Goal: Task Accomplishment & Management: Manage account settings

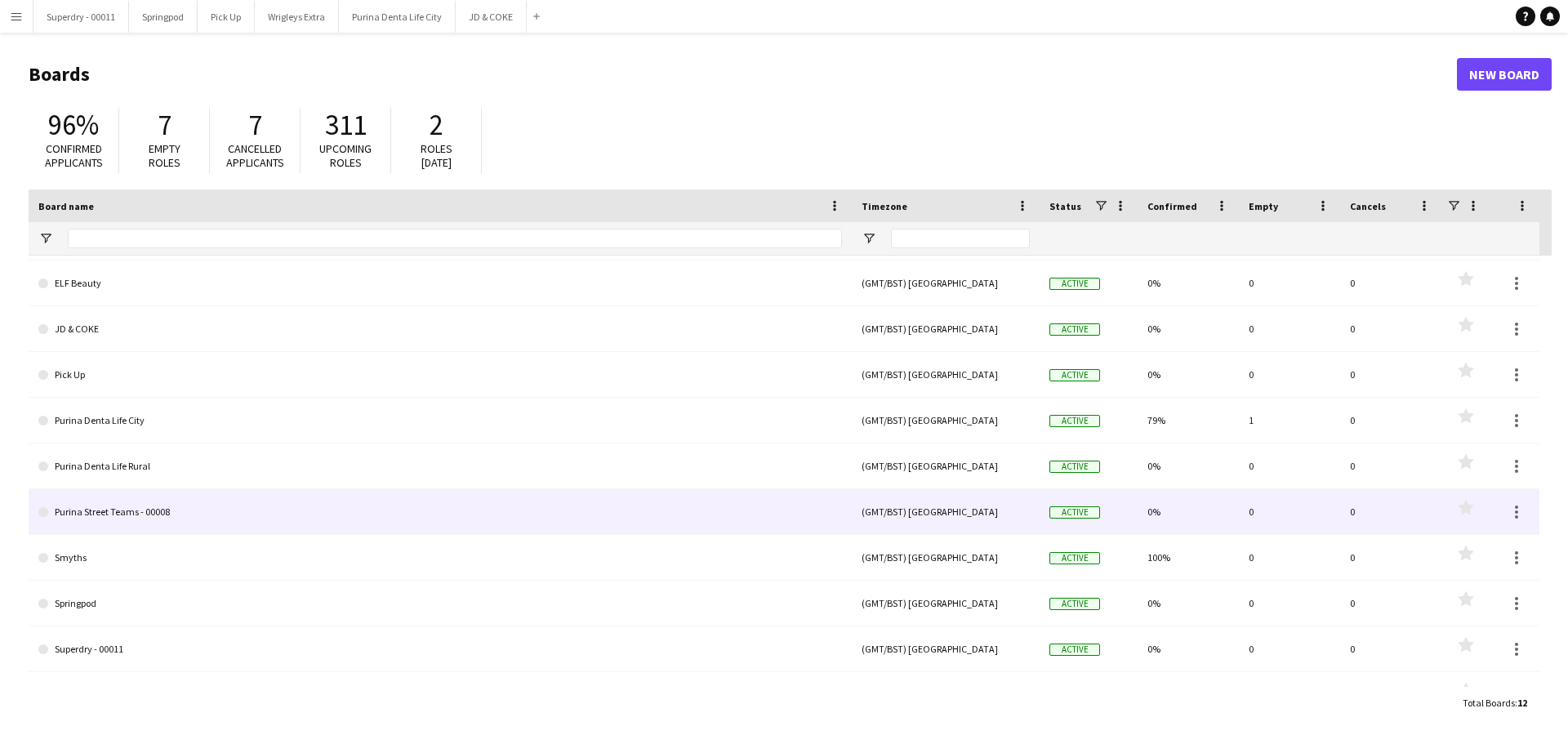
scroll to position [118, 0]
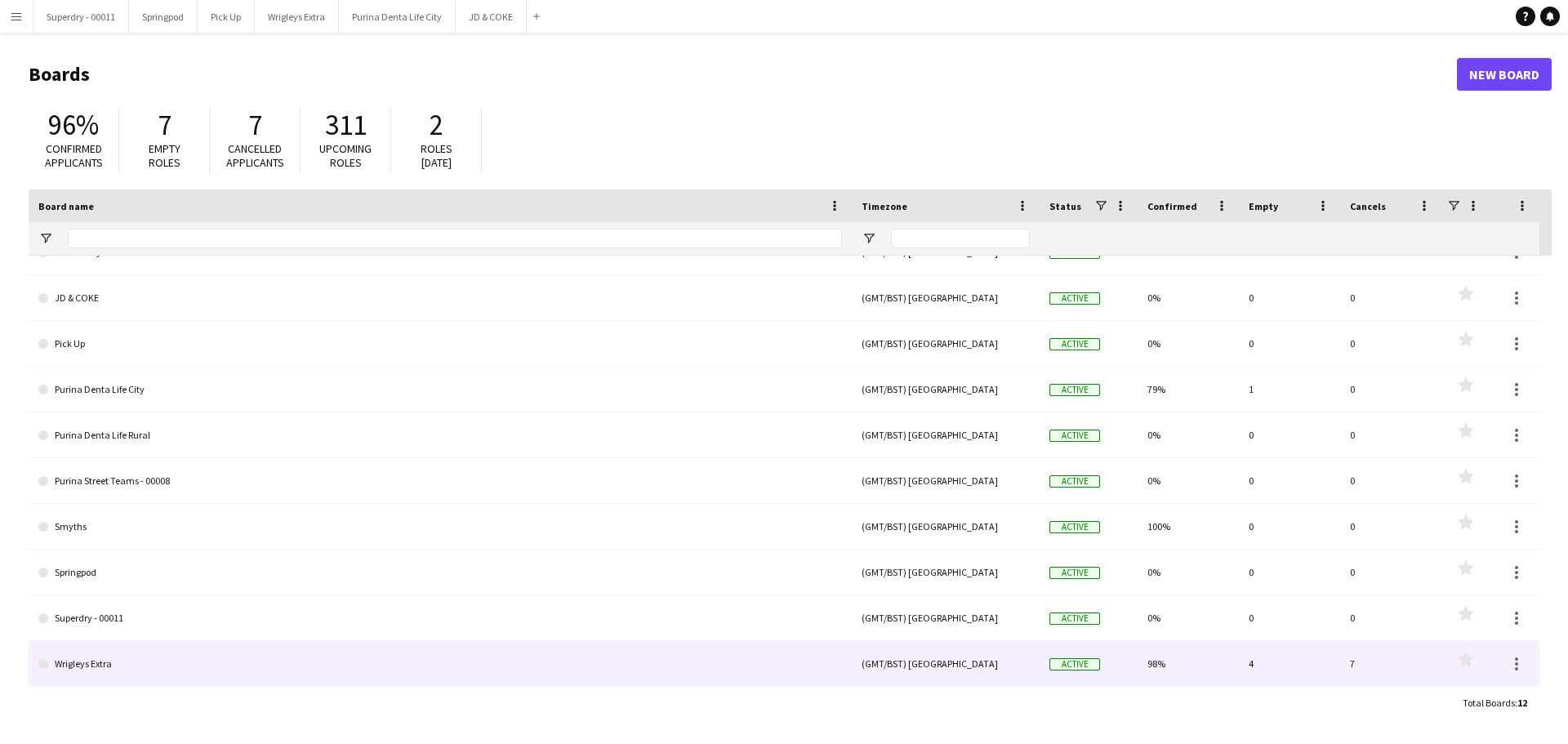
click at [252, 667] on link "Wrigleys Extra" at bounding box center [439, 664] width 803 height 46
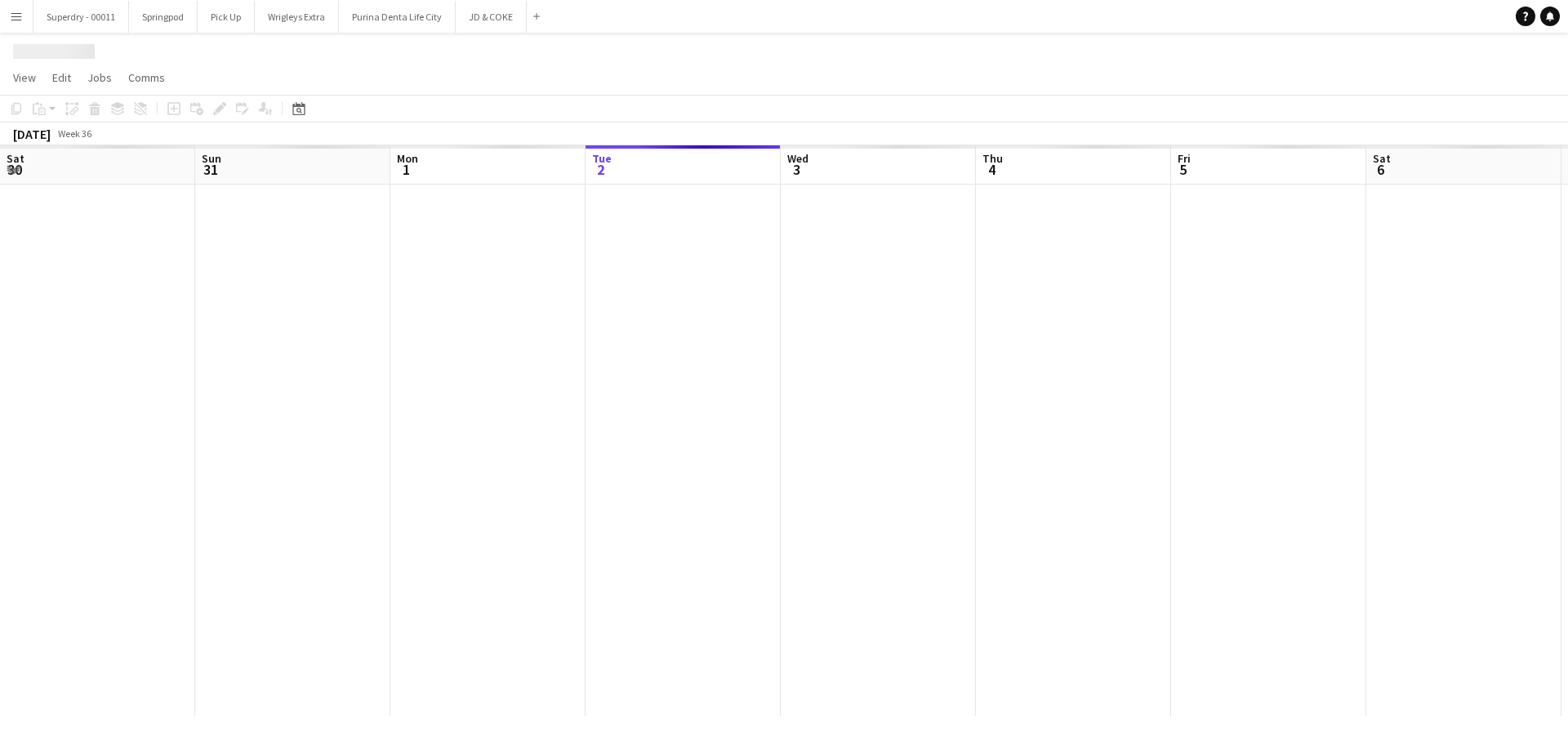
scroll to position [0, 390]
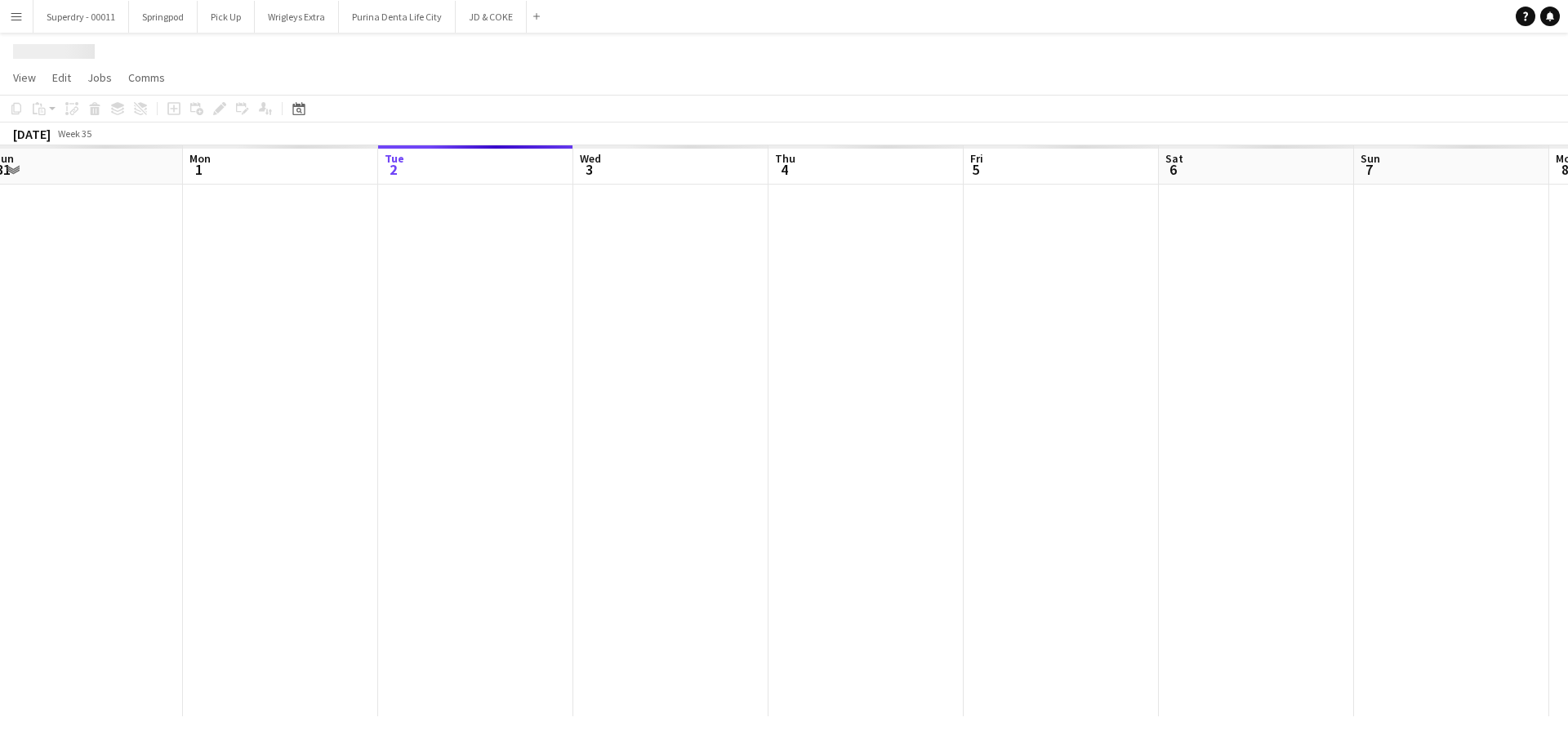
drag, startPoint x: 350, startPoint y: 373, endPoint x: 814, endPoint y: 374, distance: 464.0
click at [814, 374] on app-calendar-viewport "Fri 29 Sat 30 Sun 31 Mon 1 Tue 2 Wed 3 Thu 4 Fri 5 Sat 6 Sun 7 Mon 8 Tue 9 Wed …" at bounding box center [784, 431] width 1568 height 571
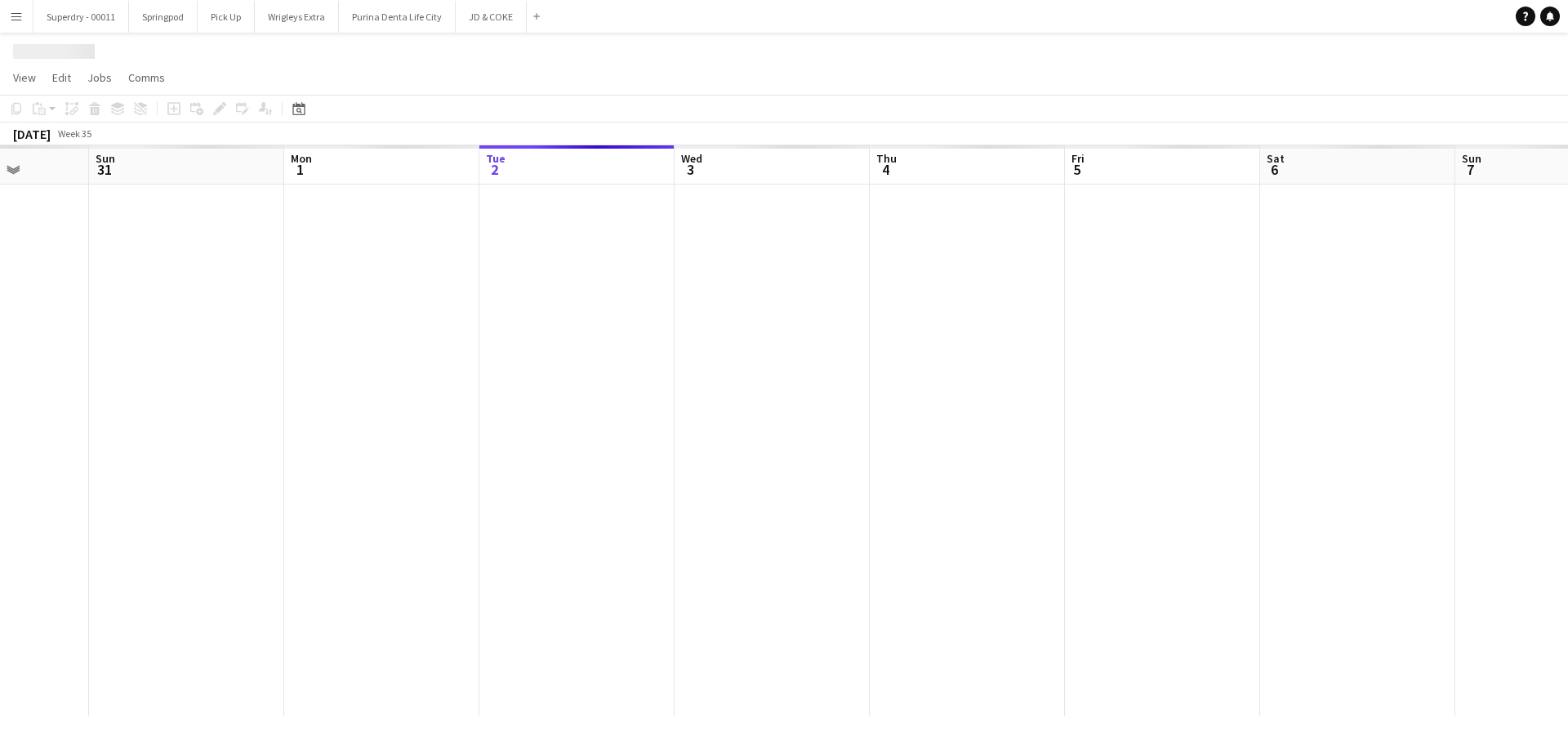
drag, startPoint x: 1026, startPoint y: 375, endPoint x: 463, endPoint y: 401, distance: 563.6
click at [496, 401] on app-calendar-viewport "Thu 28 Fri 29 Sat 30 Sun 31 Mon 1 Tue 2 Wed 3 Thu 4 Fri 5 Sat 6 Sun 7 Mon 8 Tue…" at bounding box center [784, 431] width 1568 height 571
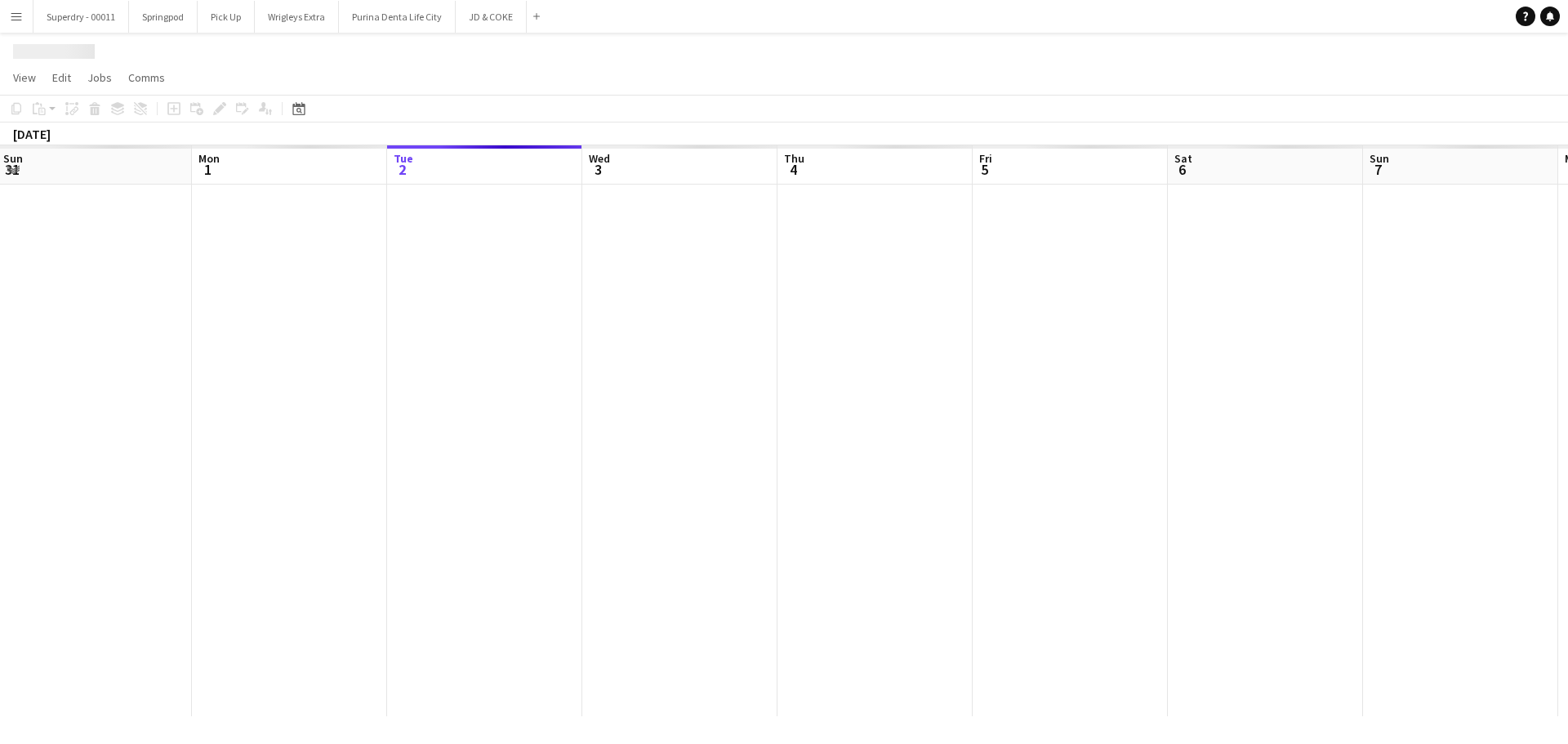
drag, startPoint x: 989, startPoint y: 368, endPoint x: 254, endPoint y: 389, distance: 735.3
click at [283, 389] on app-calendar-viewport "Fri 29 Sat 30 Sun 31 Mon 1 Tue 2 Wed 3 Thu 4 Fri 5 Sat 6 Sun 7 Mon 8 Tue 9 Wed …" at bounding box center [784, 431] width 1568 height 571
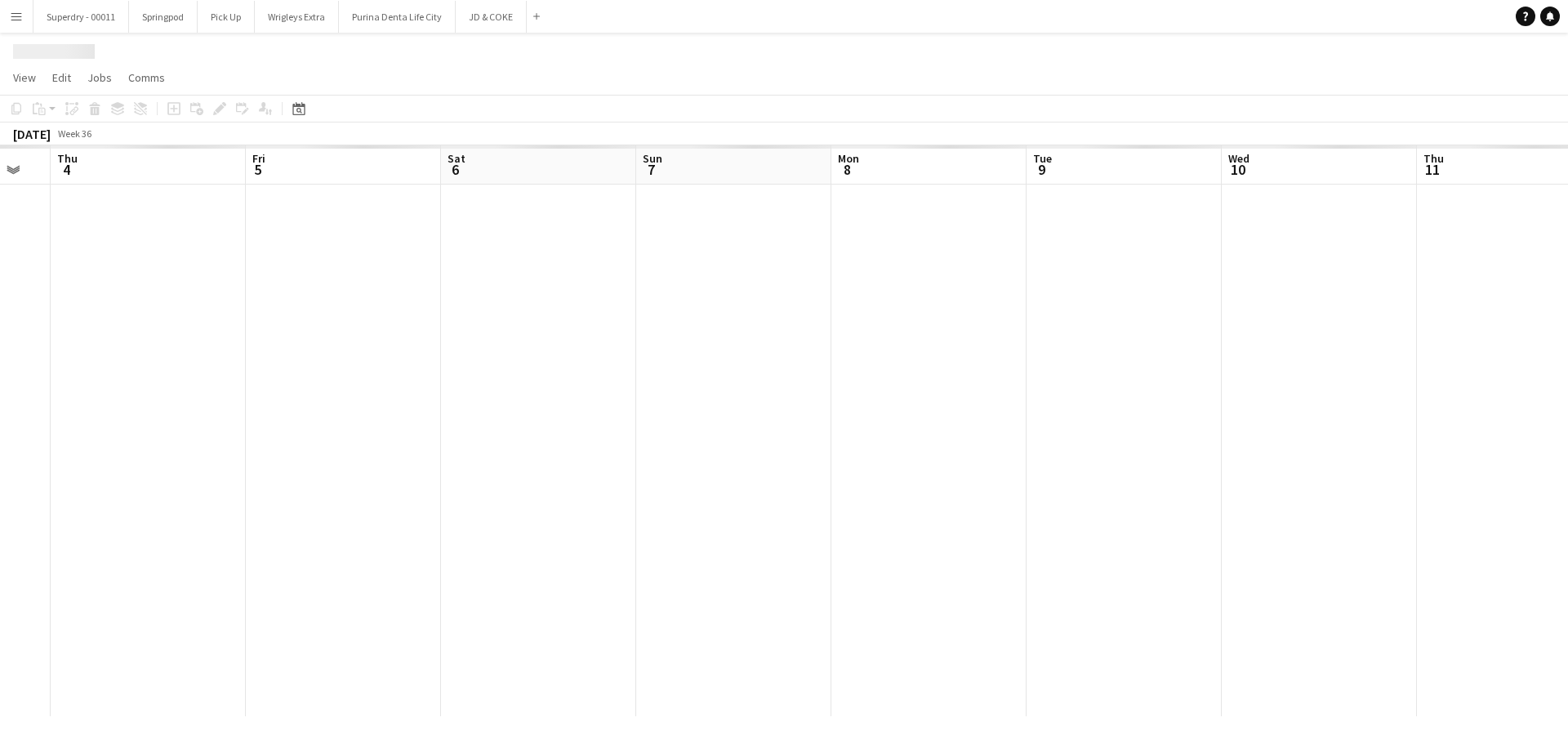
drag, startPoint x: 1003, startPoint y: 315, endPoint x: 421, endPoint y: 335, distance: 582.3
click at [481, 335] on app-calendar-viewport "Mon 1 Tue 2 Wed 3 Thu 4 Fri 5 Sat 6 Sun 7 Mon 8 Tue 9 Wed 10 Thu 11 Fri 12 Sat …" at bounding box center [784, 431] width 1568 height 571
click at [1126, 345] on app-calendar-viewport "Fri 5 Sat 6 Sun 7 Mon 8 Tue 9 Wed 10 Thu 11 Fri 12 Sat 13 Sun 14 Mon 15 Tue 16 …" at bounding box center [784, 431] width 1568 height 571
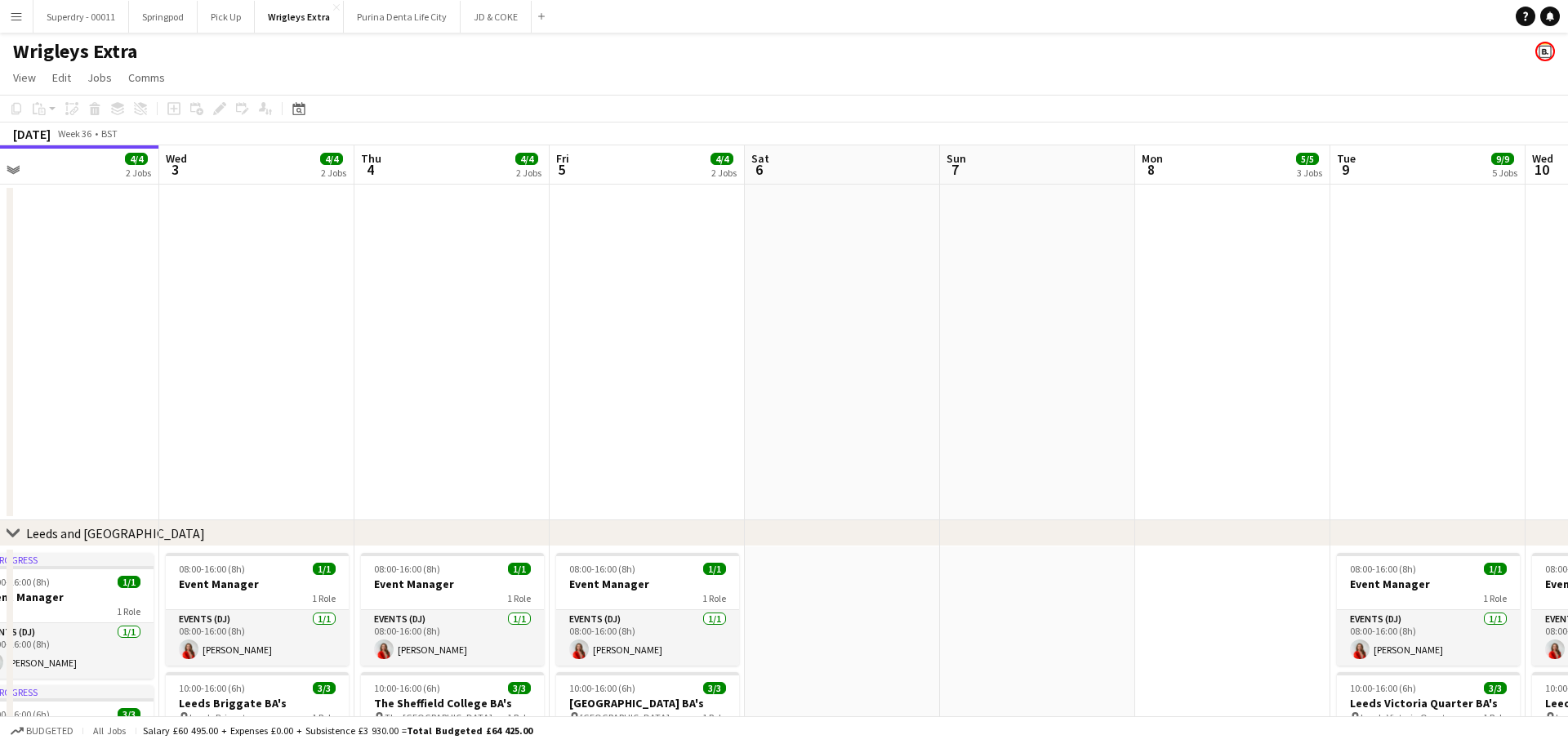
drag, startPoint x: 483, startPoint y: 335, endPoint x: 649, endPoint y: 335, distance: 166.0
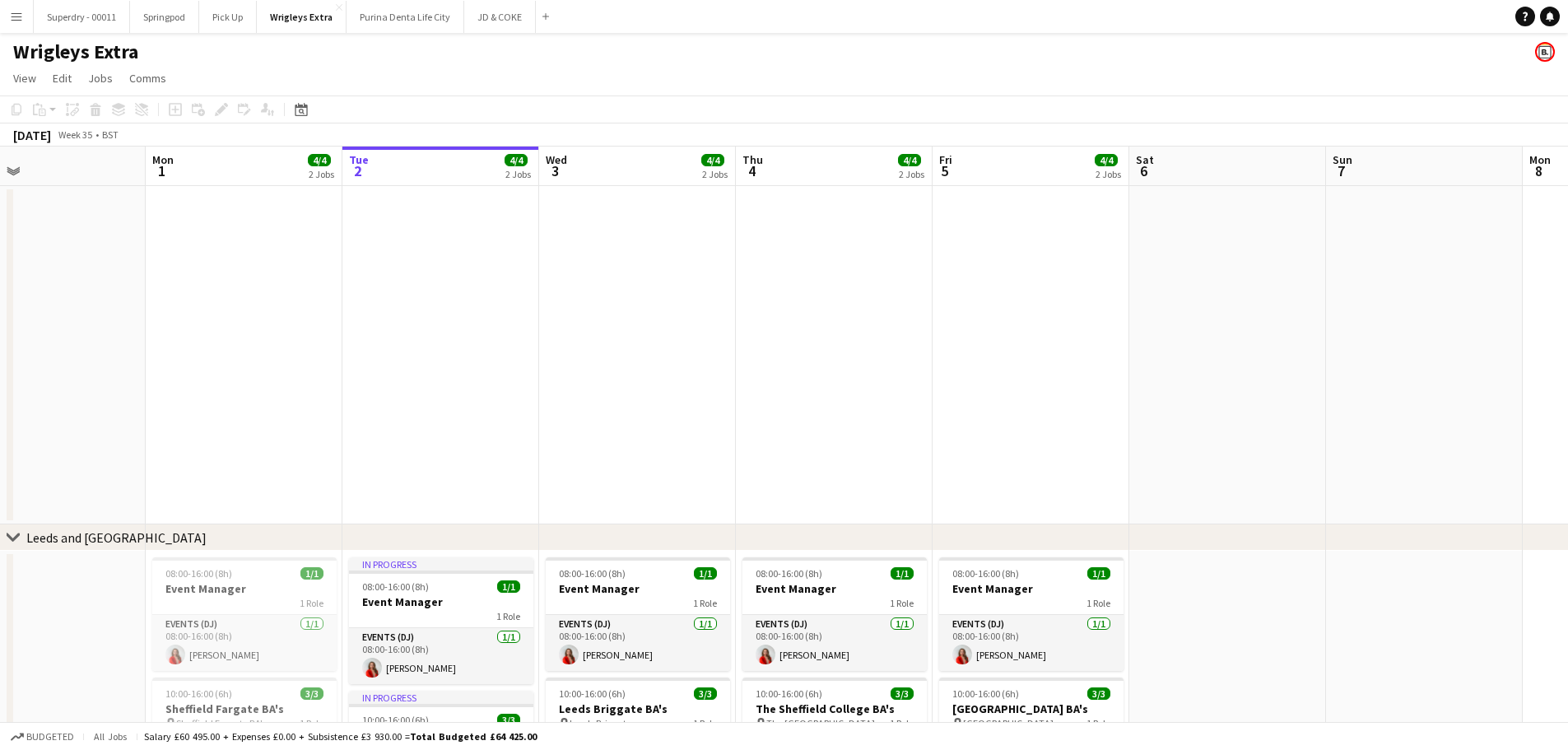
drag, startPoint x: 646, startPoint y: 426, endPoint x: 583, endPoint y: 254, distance: 183.2
click at [461, 603] on h3 "Event Manager" at bounding box center [442, 601] width 184 height 15
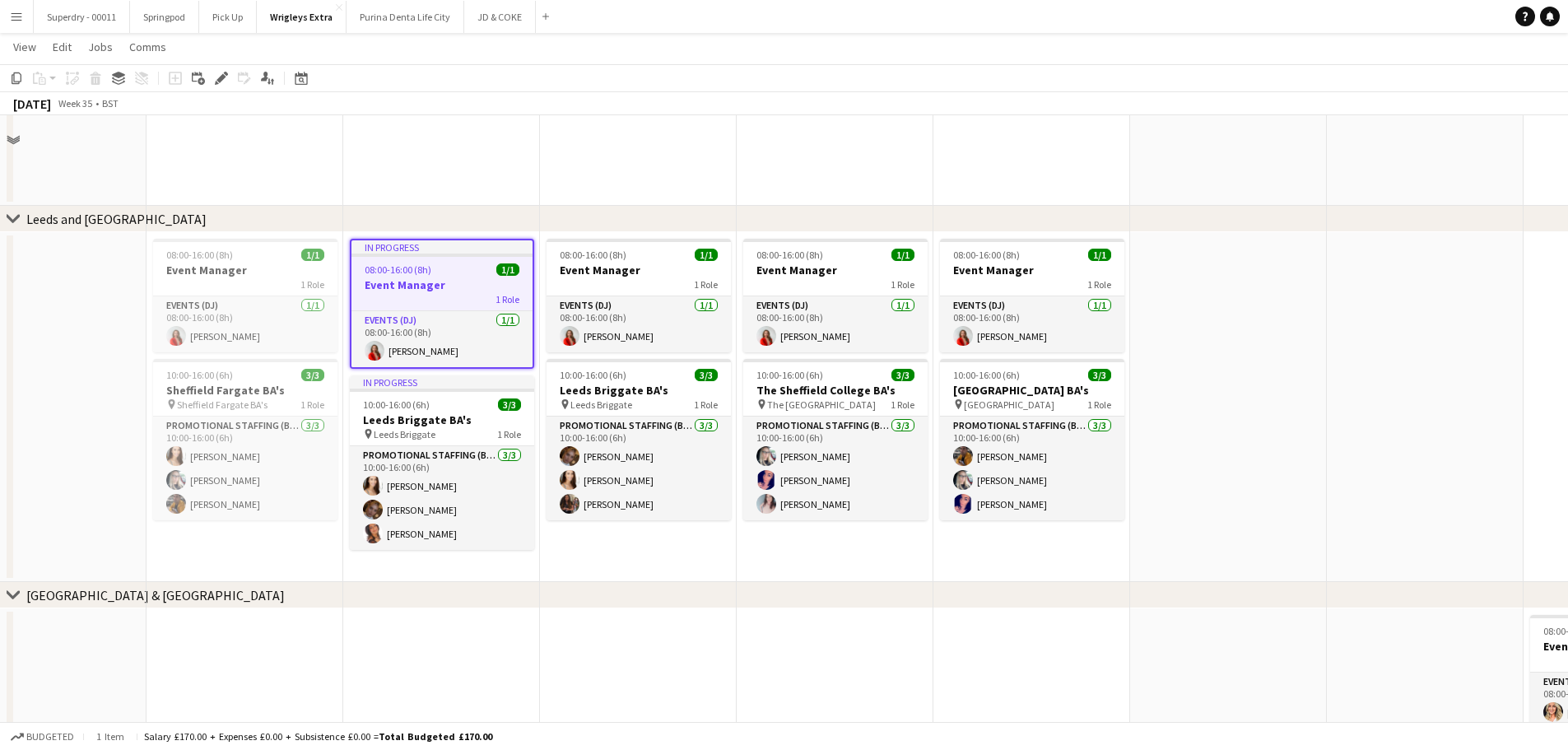
scroll to position [330, 0]
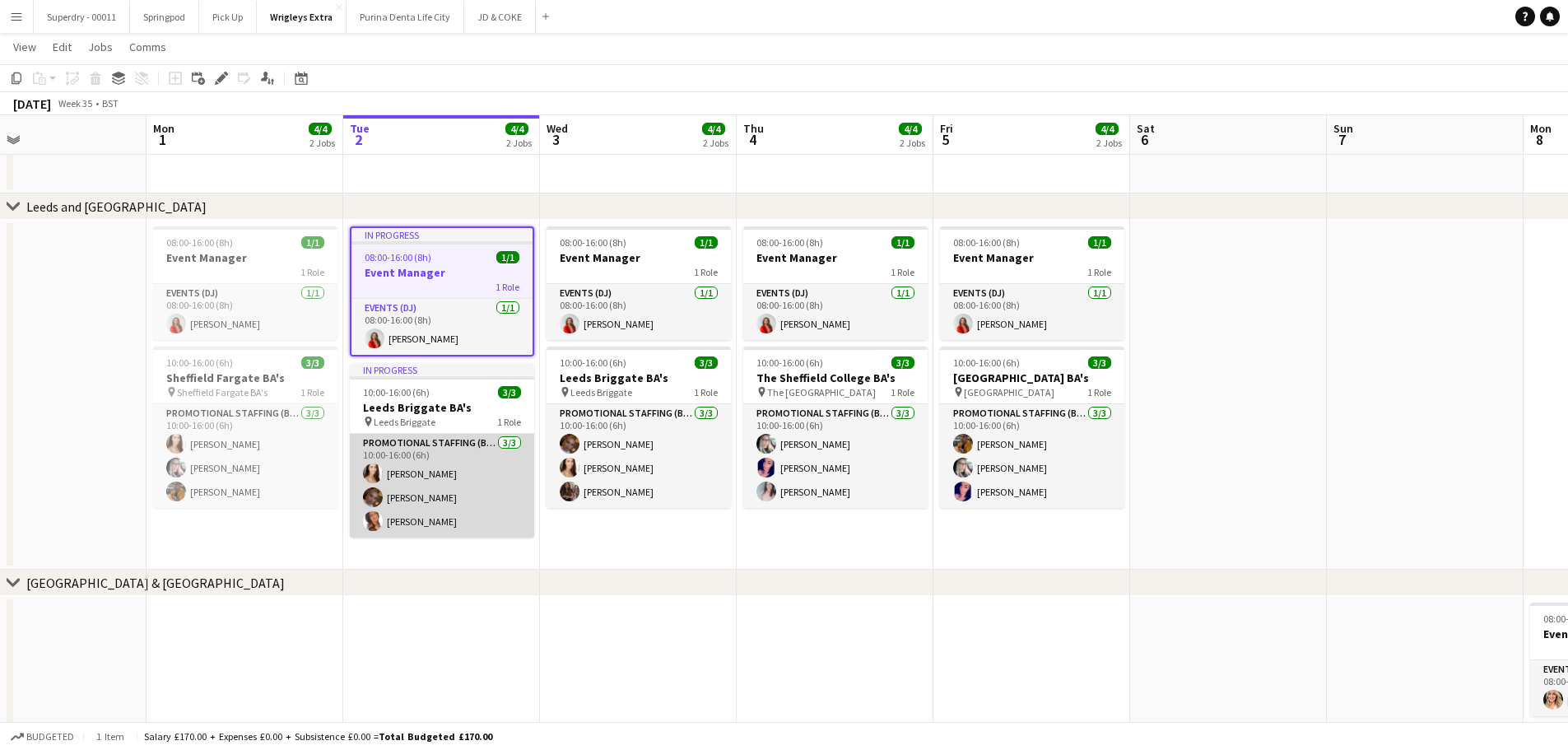
click at [442, 458] on app-card-role "Promotional Staffing (Brand Ambassadors) [DATE] 10:00-16:00 (6h) [PERSON_NAME] …" at bounding box center [442, 485] width 184 height 103
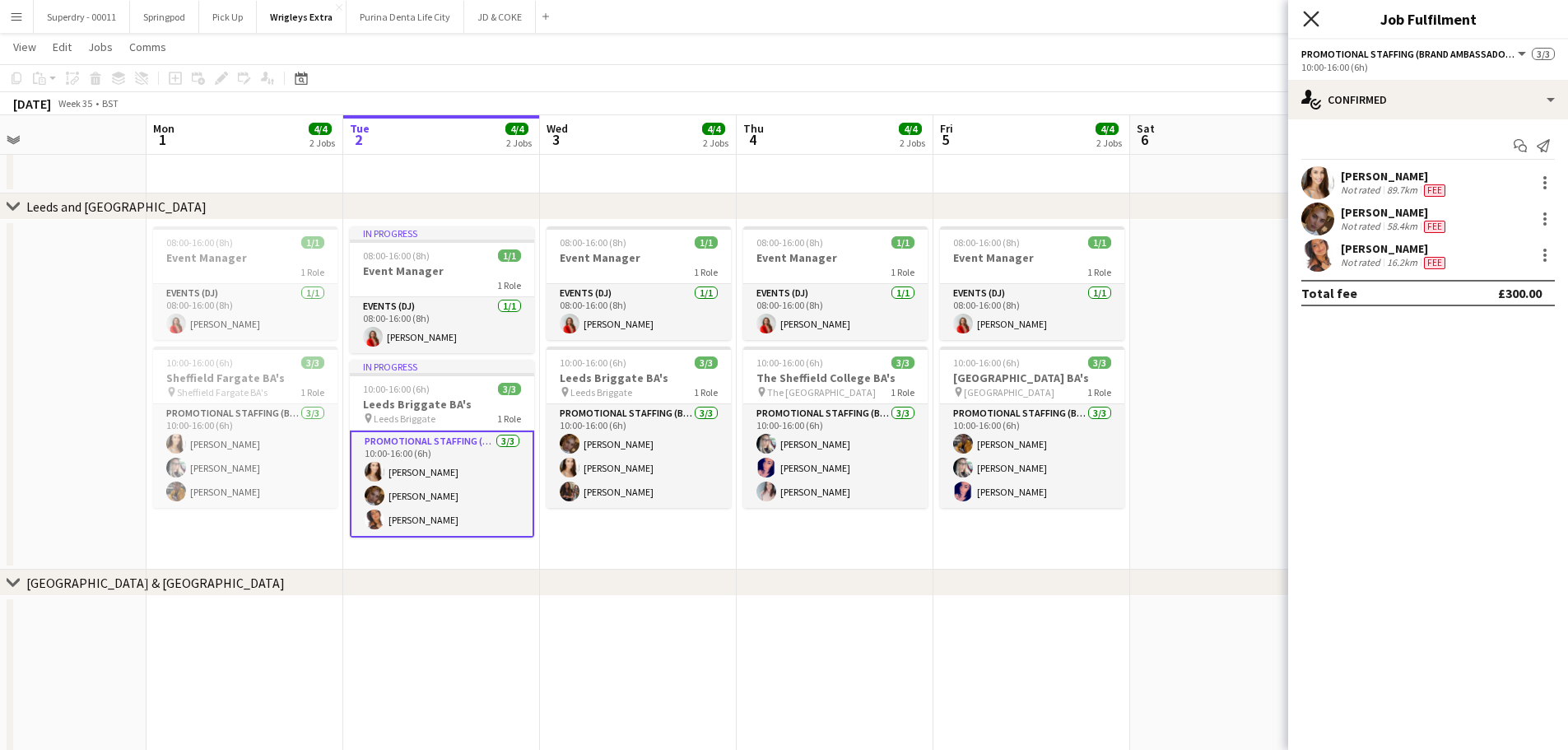
click at [1311, 17] on icon "Close pop-in" at bounding box center [1311, 19] width 16 height 16
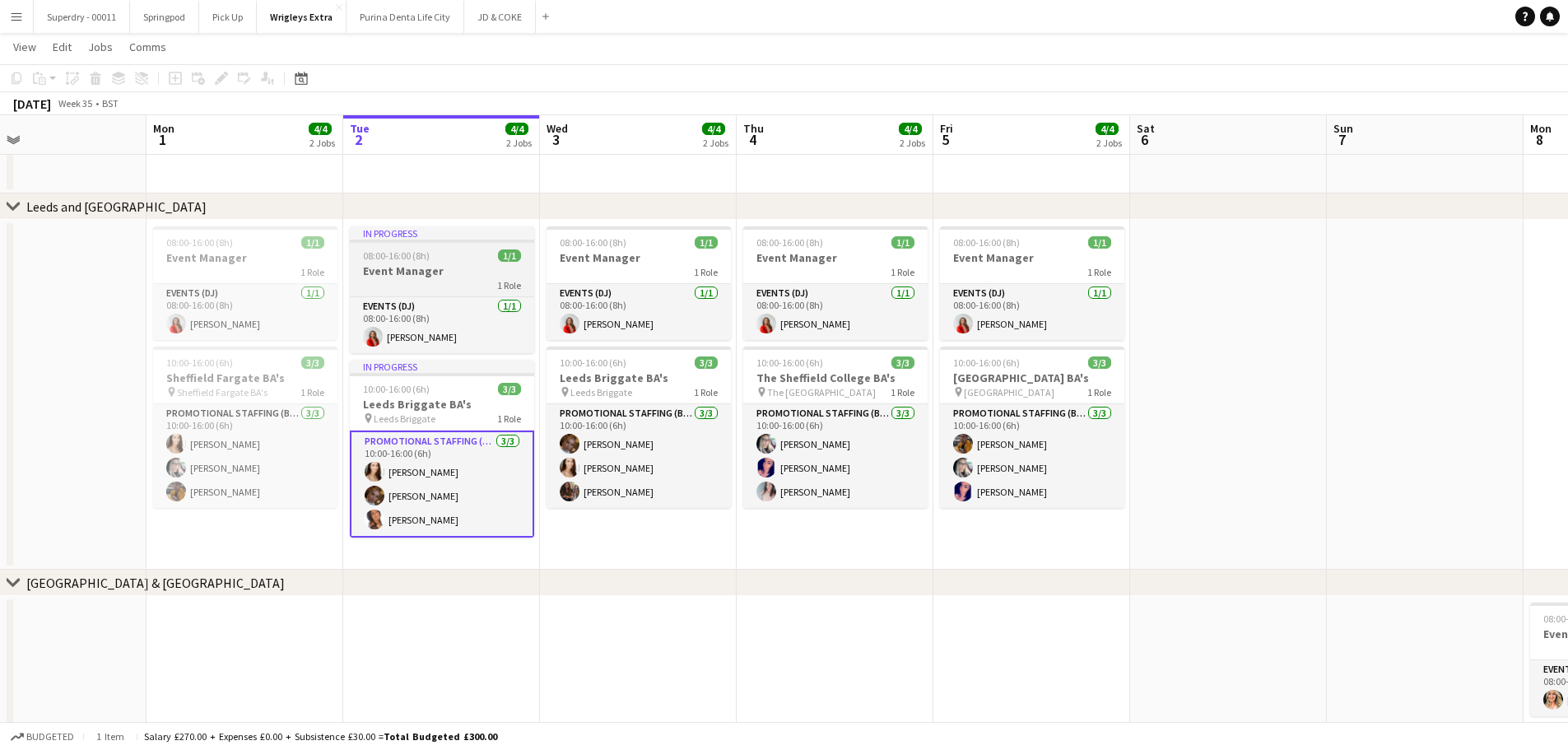
click at [451, 266] on h3 "Event Manager" at bounding box center [442, 271] width 184 height 15
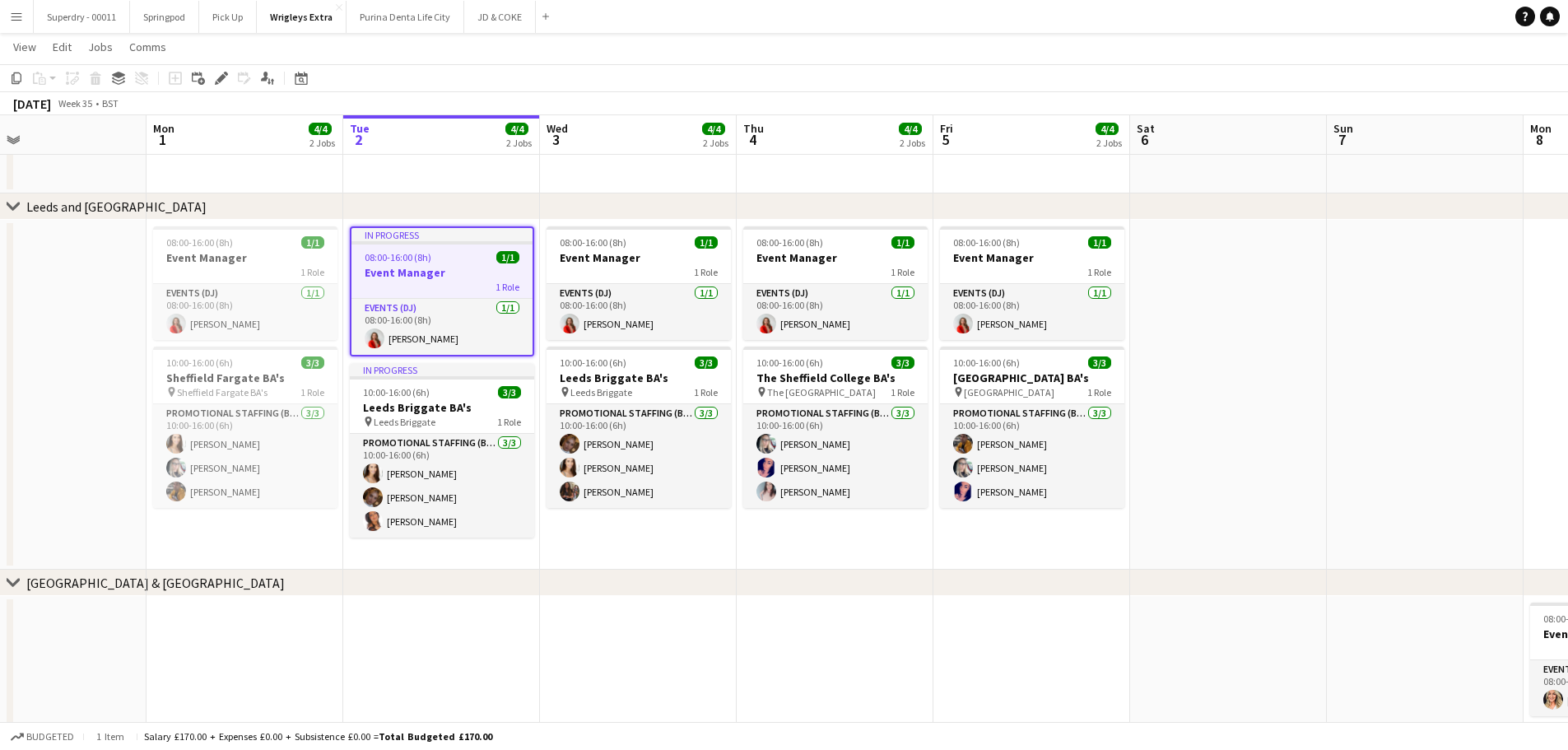
click at [456, 451] on app-card-role "Promotional Staffing (Brand Ambassadors) [DATE] 10:00-16:00 (6h) [PERSON_NAME] …" at bounding box center [442, 485] width 184 height 103
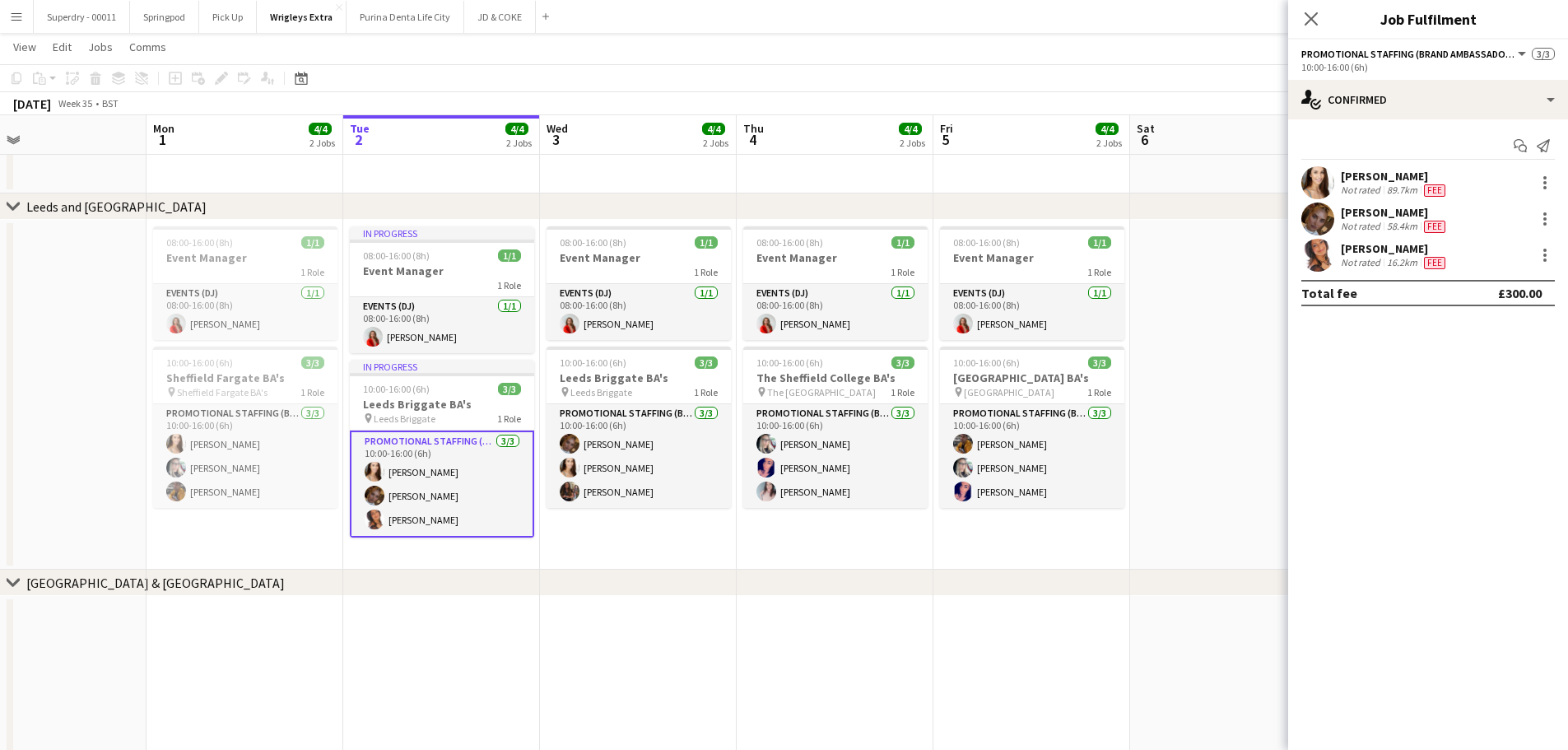
click at [1387, 187] on div "89.7km" at bounding box center [1402, 190] width 37 height 13
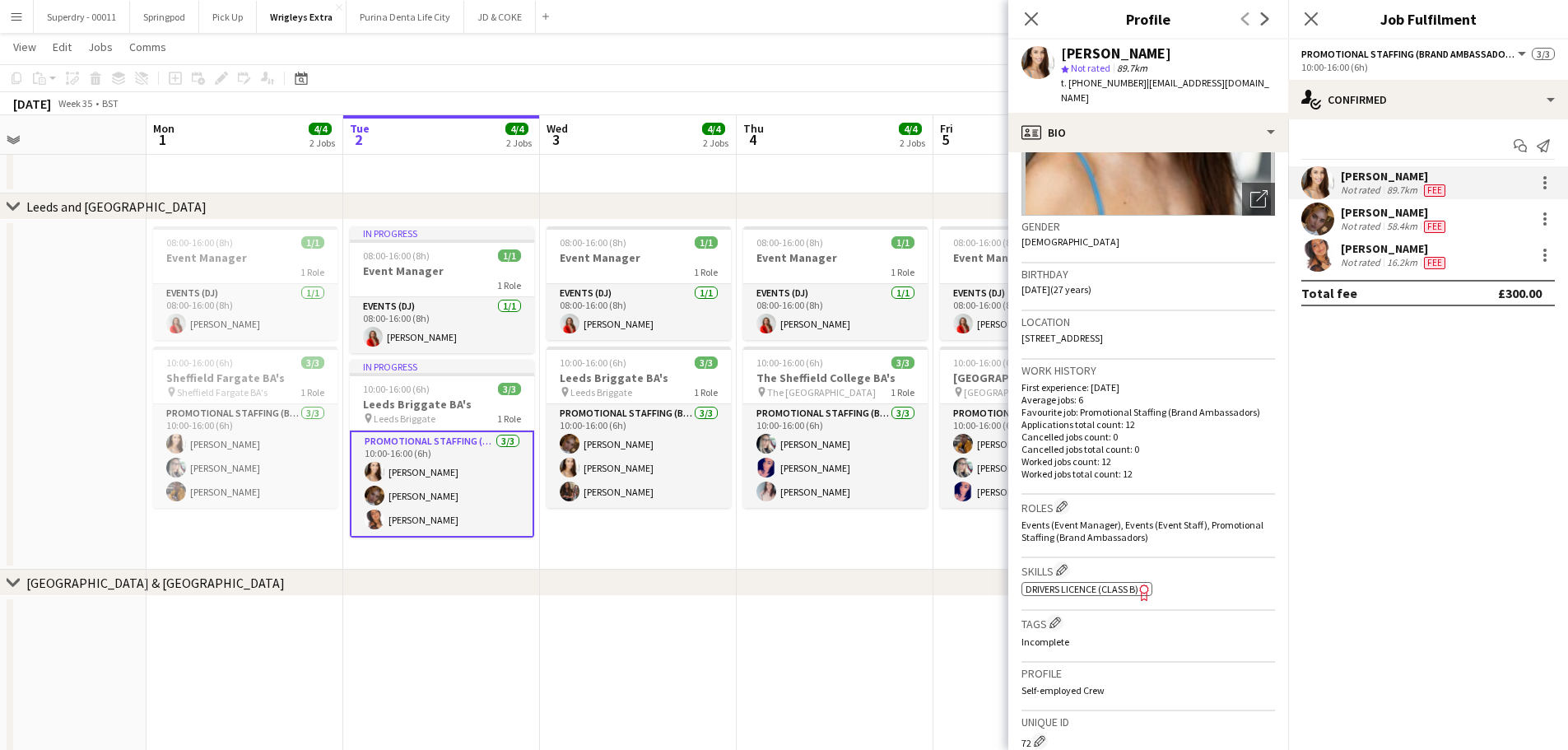
scroll to position [0, 0]
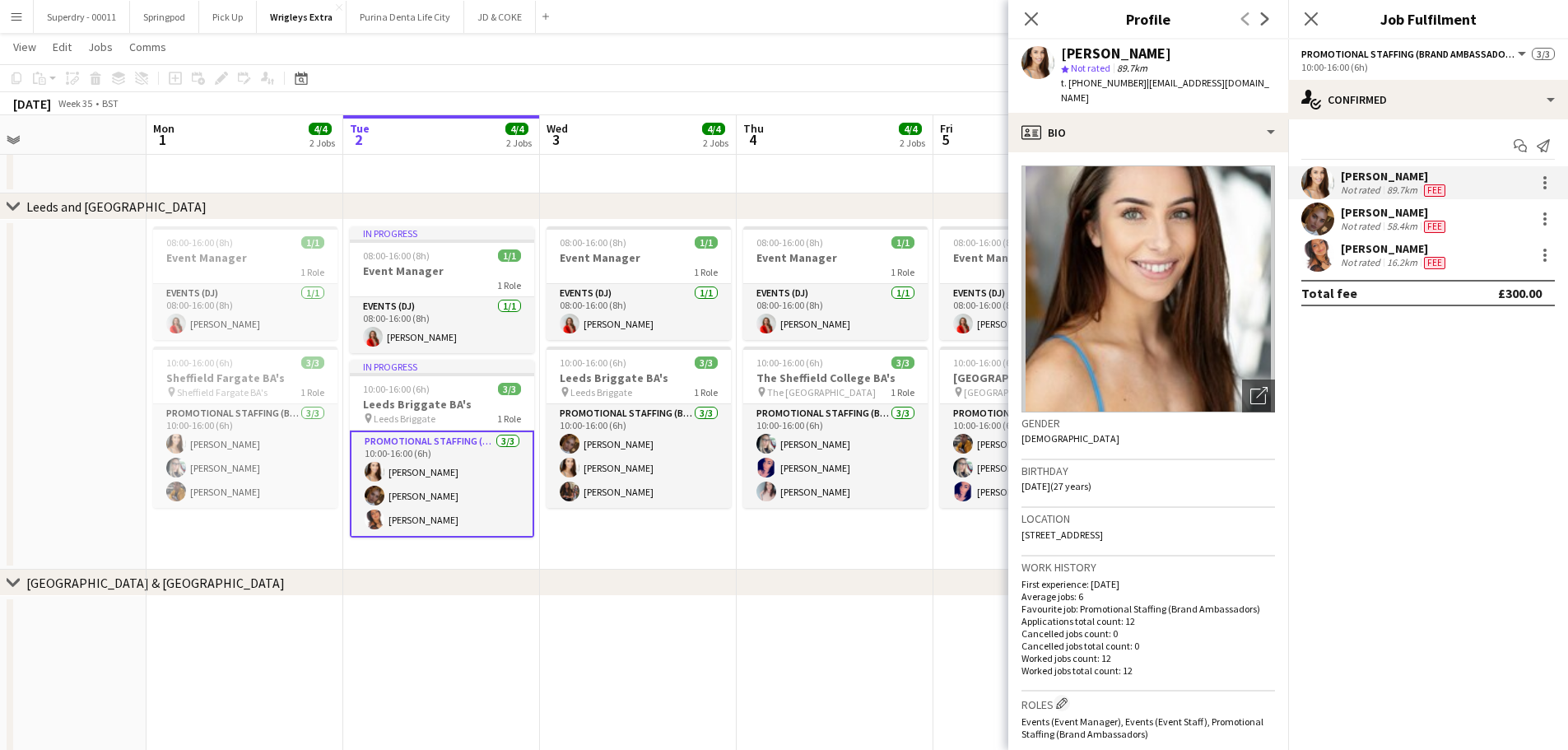
click at [1390, 63] on div "10:00-16:00 (6h)" at bounding box center [1427, 67] width 254 height 12
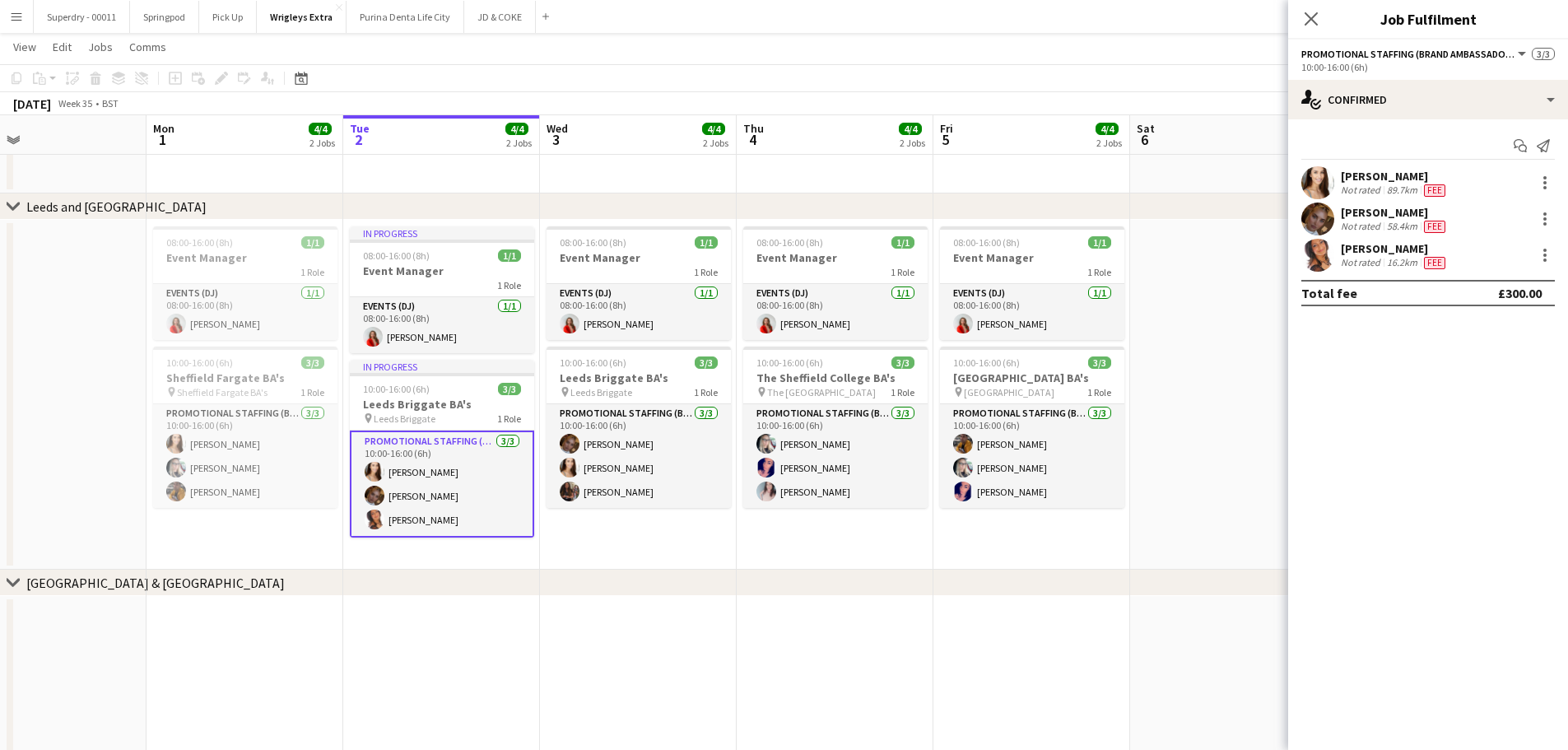
click at [1401, 53] on span "Promotional Staffing (Brand Ambassadors)" at bounding box center [1408, 54] width 214 height 12
click at [1409, 495] on mat-expansion-panel "check Confirmed Start chat Send notification [PERSON_NAME] Not rated 89.7km Fee…" at bounding box center [1427, 435] width 280 height 631
click at [1548, 185] on div at bounding box center [1545, 183] width 20 height 20
click at [1509, 208] on span "Edit fee" at bounding box center [1490, 213] width 102 height 15
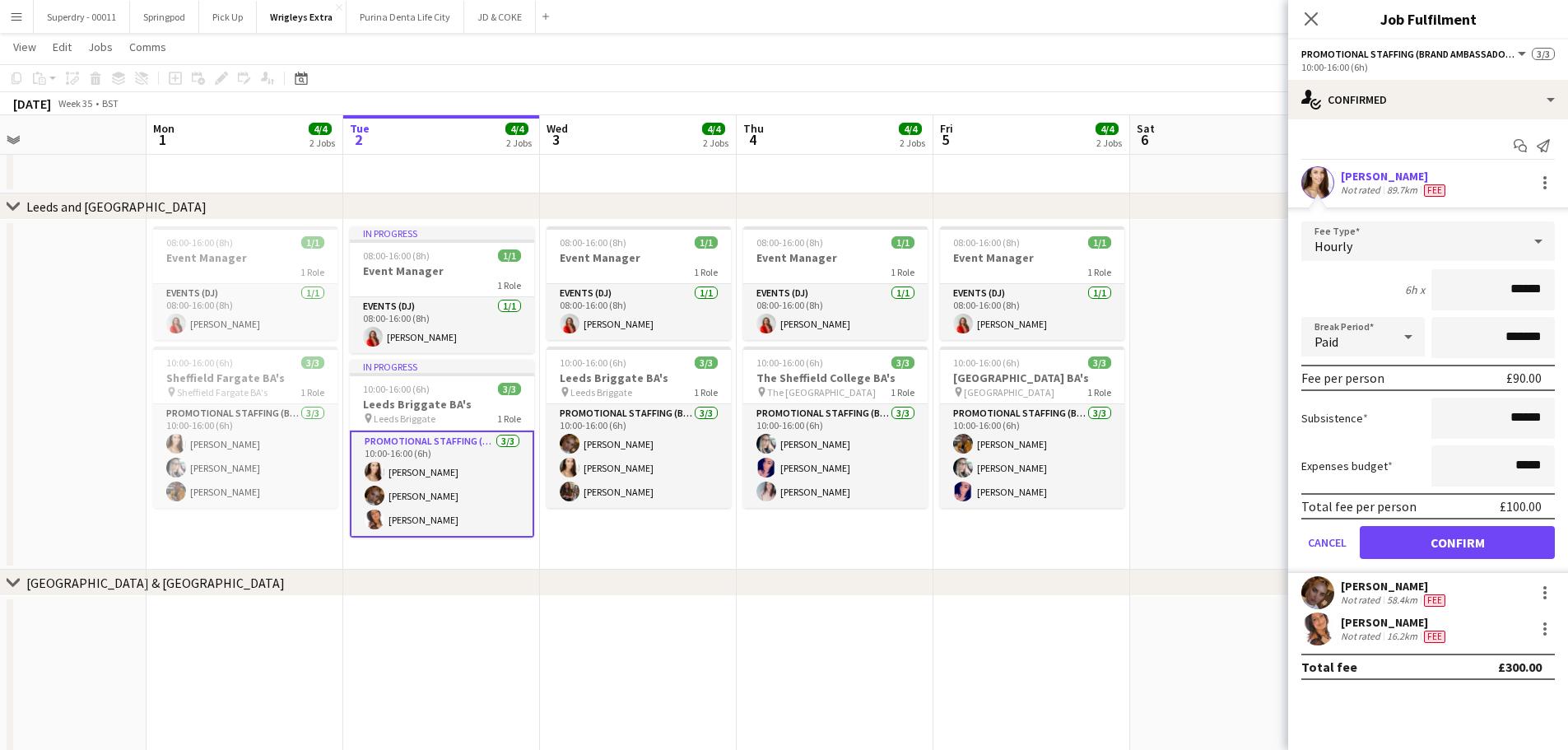
click at [1313, 20] on icon at bounding box center [1311, 19] width 13 height 13
